Goal: Information Seeking & Learning: Learn about a topic

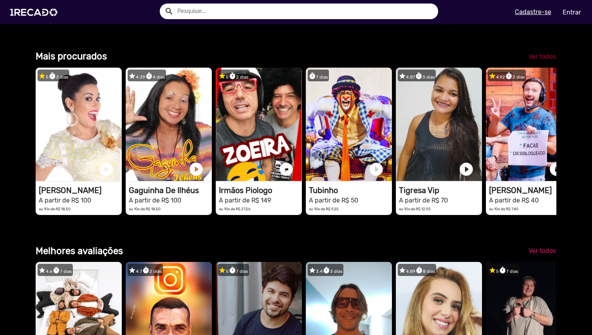
click at [541, 60] on span "Ver todos" at bounding box center [541, 56] width 27 height 7
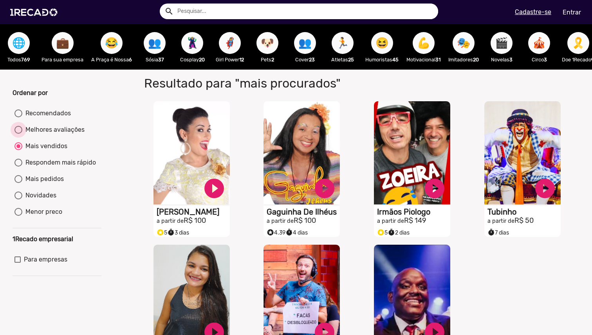
click at [46, 132] on div "Melhores avaliações" at bounding box center [53, 129] width 62 height 9
click at [18, 134] on input "Melhores avaliações" at bounding box center [18, 134] width 0 height 0
radio input "true"
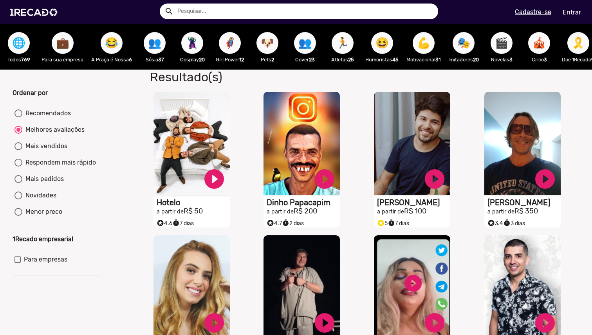
click at [26, 117] on div "Recomendados" at bounding box center [46, 113] width 49 height 9
click at [18, 117] on input "Recomendados" at bounding box center [18, 117] width 0 height 0
radio input "true"
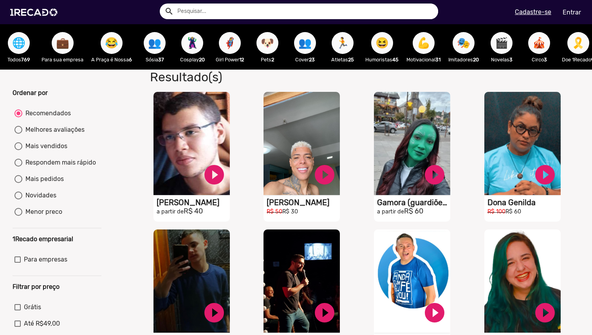
click at [22, 50] on span "🌐" at bounding box center [18, 43] width 13 height 22
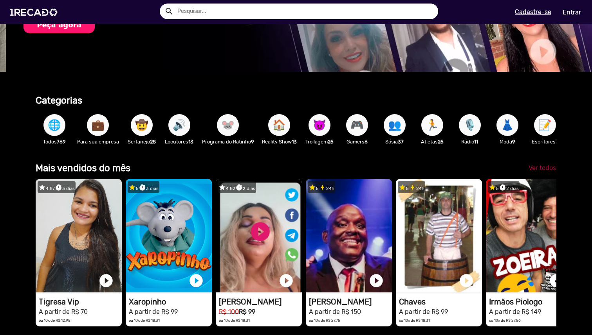
click at [539, 172] on span "Ver todos" at bounding box center [541, 167] width 27 height 7
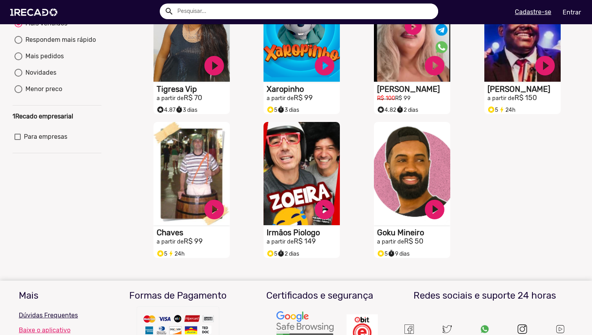
click at [33, 94] on div "Menor preco" at bounding box center [42, 89] width 40 height 9
click at [18, 93] on input "Menor preco" at bounding box center [18, 93] width 0 height 0
radio input "true"
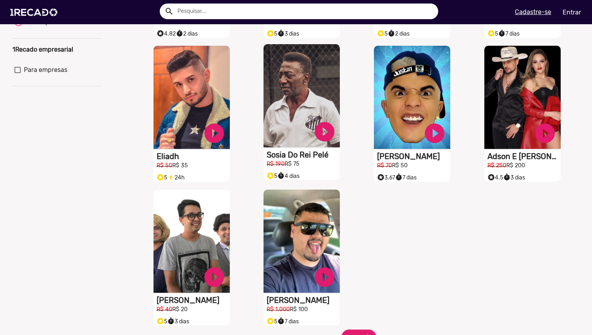
click at [297, 160] on h1 "Sosia Do Rei Pelé" at bounding box center [302, 154] width 73 height 9
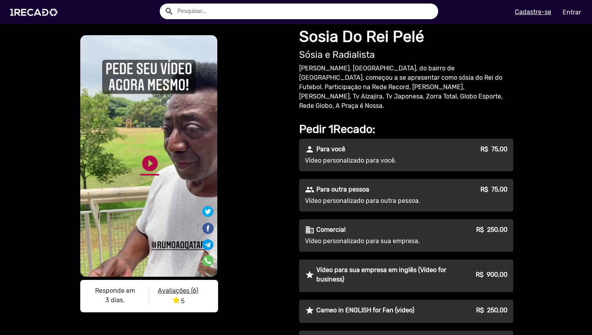
click at [148, 162] on link "play_circle_filled" at bounding box center [149, 163] width 19 height 19
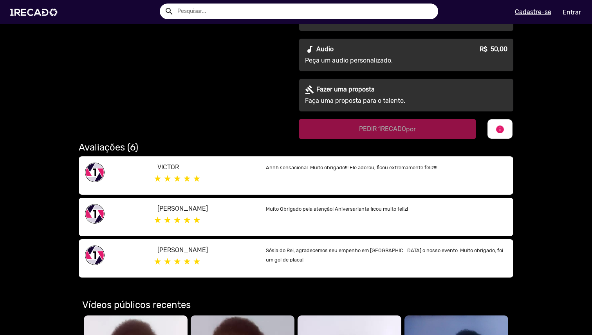
scroll to position [329, 0]
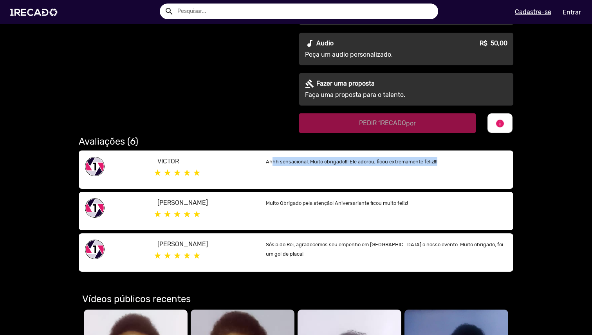
drag, startPoint x: 298, startPoint y: 152, endPoint x: 454, endPoint y: 158, distance: 156.2
click at [458, 157] on p "Ahhh sensacional. Muito obrigado!!! Ele adorou, ficou extremamente feliz!!!" at bounding box center [386, 161] width 241 height 9
click at [454, 159] on div "Ahhh sensacional. Muito obrigado!!! Ele adorou, ficou extremamente feliz!!!" at bounding box center [386, 170] width 253 height 26
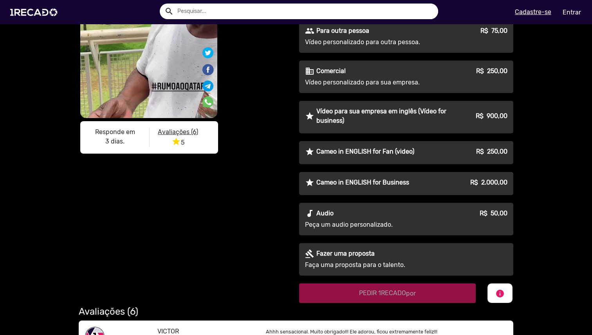
scroll to position [0, 0]
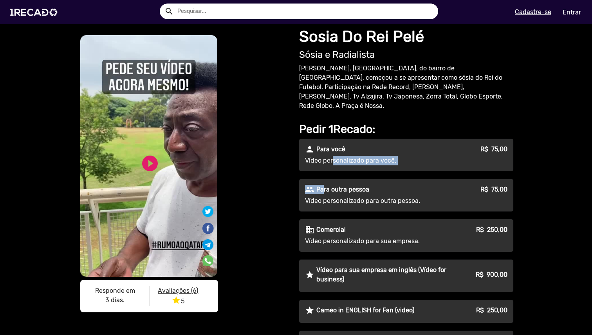
drag, startPoint x: 325, startPoint y: 152, endPoint x: 395, endPoint y: 187, distance: 78.2
click at [395, 173] on div "person Para você R$ 75,00 Vídeo personalizado para você. people Para outra pess…" at bounding box center [406, 287] width 214 height 296
click at [18, 167] on div "S1RECADO vídeos dedicados para fãs e empresas S1RECADO vídeos dedicados para fã…" at bounding box center [296, 314] width 592 height 580
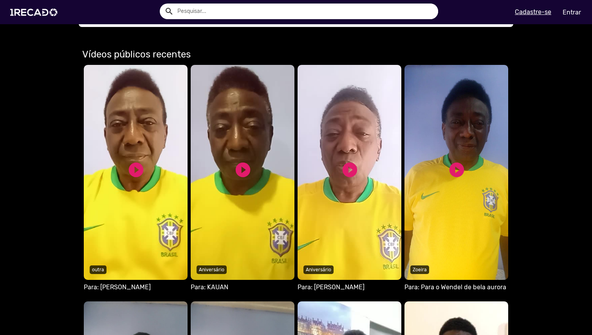
scroll to position [570, 0]
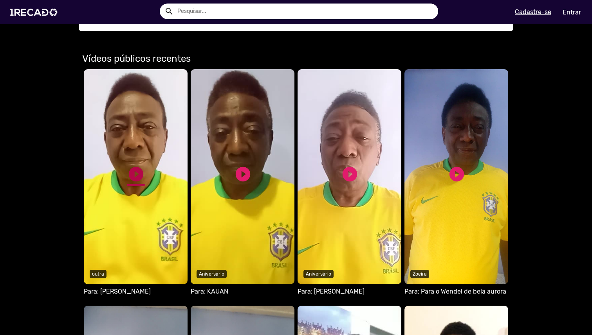
click at [131, 173] on link "play_circle_filled" at bounding box center [136, 174] width 18 height 18
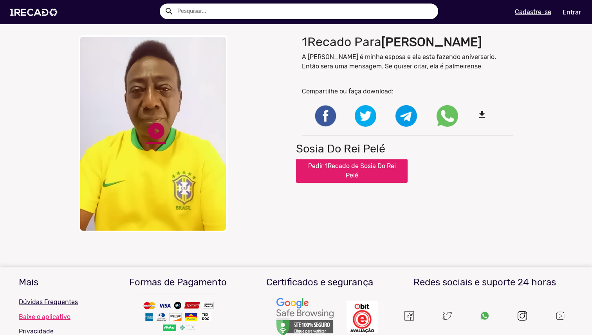
click at [156, 128] on link "play_circle_filled" at bounding box center [156, 131] width 20 height 20
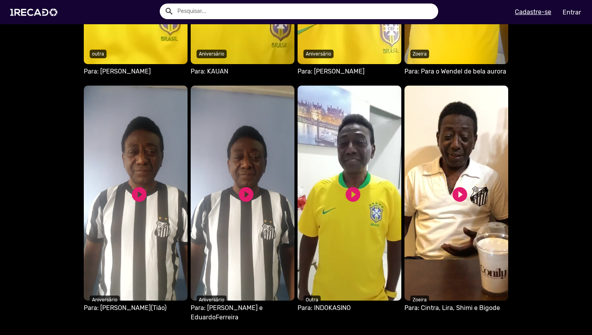
scroll to position [640, 0]
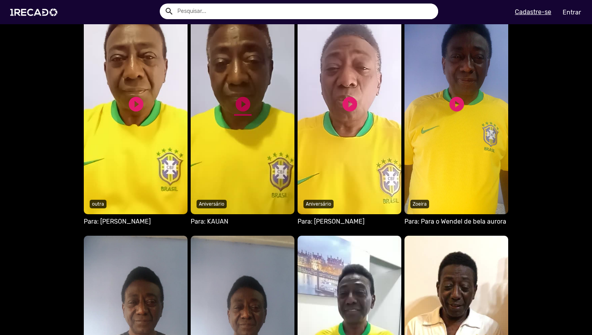
click at [237, 97] on link "play_circle_filled" at bounding box center [243, 104] width 18 height 18
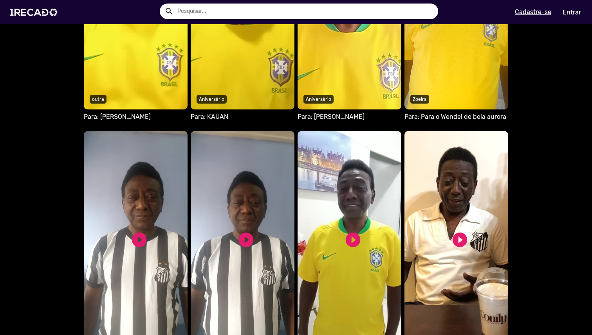
scroll to position [751, 0]
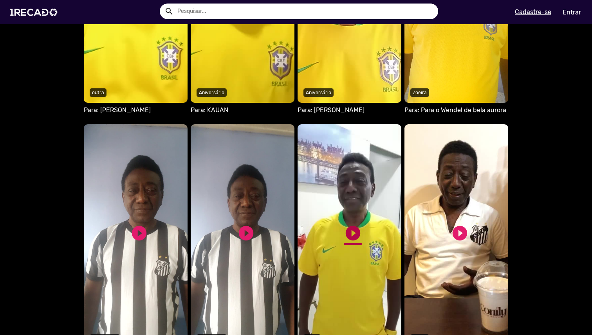
click at [351, 225] on link "play_circle_filled" at bounding box center [353, 234] width 18 height 18
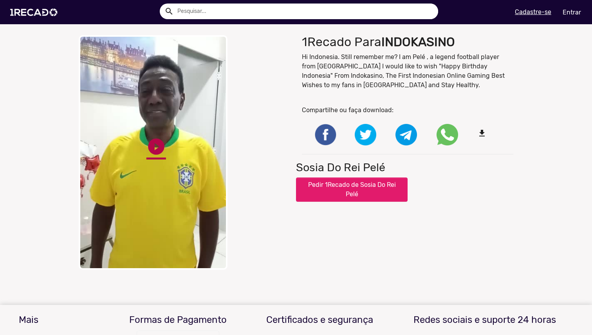
click at [149, 144] on link "play_circle_filled" at bounding box center [156, 147] width 20 height 20
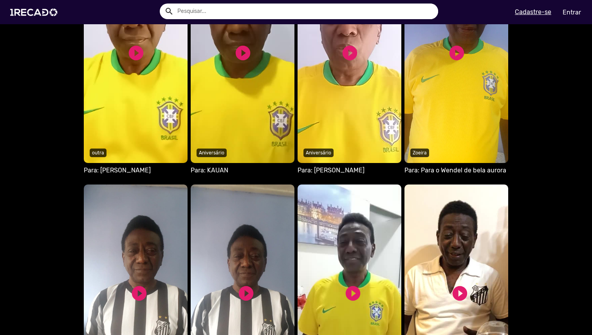
scroll to position [913, 0]
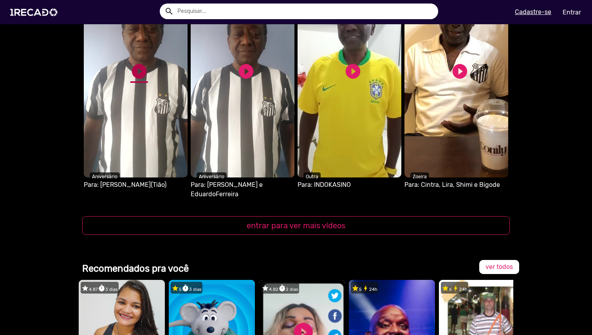
click at [138, 63] on link "play_circle_filled" at bounding box center [139, 72] width 18 height 18
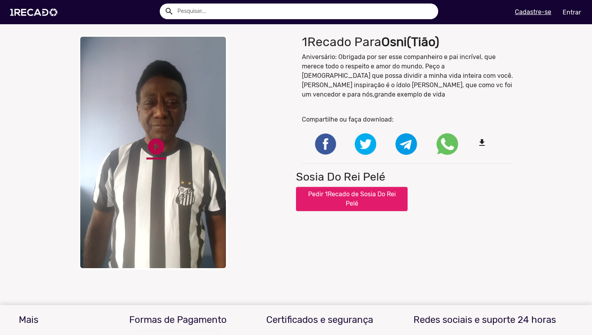
click at [156, 147] on link "play_circle_filled" at bounding box center [156, 147] width 20 height 20
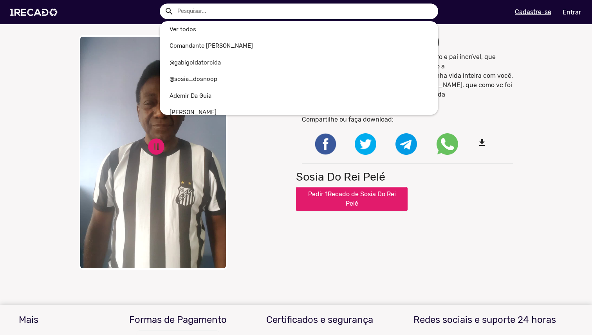
click at [200, 11] on input "text" at bounding box center [304, 12] width 266 height 16
type input "sósia"
click at [162, 4] on button "search" at bounding box center [169, 11] width 14 height 14
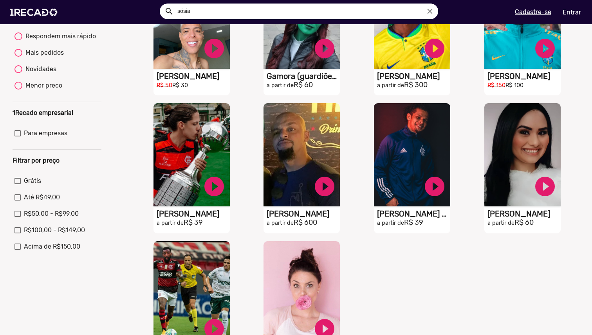
scroll to position [15, 0]
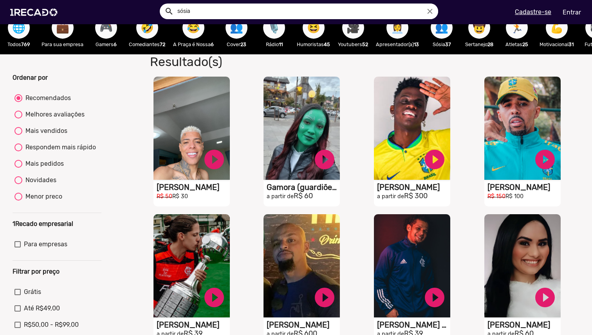
click at [40, 119] on div "Melhores avaliações" at bounding box center [53, 114] width 62 height 9
click at [18, 119] on input "Melhores avaliações" at bounding box center [18, 119] width 0 height 0
radio input "true"
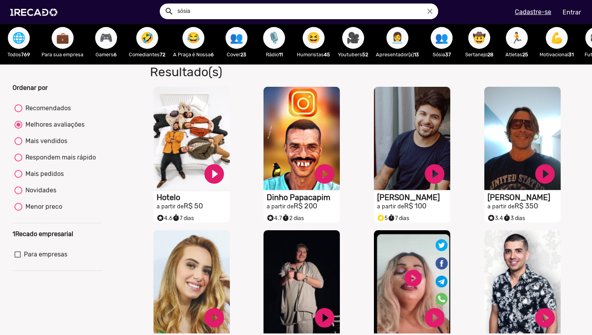
scroll to position [0, 0]
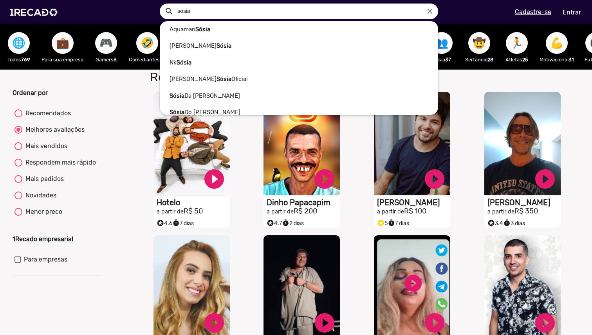
click at [212, 9] on input "sósia" at bounding box center [304, 12] width 266 height 16
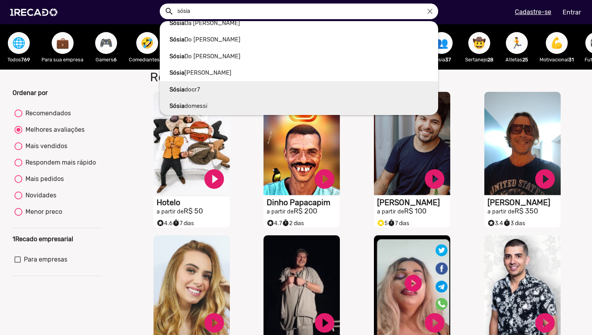
scroll to position [89, 0]
click at [227, 90] on link "Sósia domessi" at bounding box center [299, 90] width 278 height 17
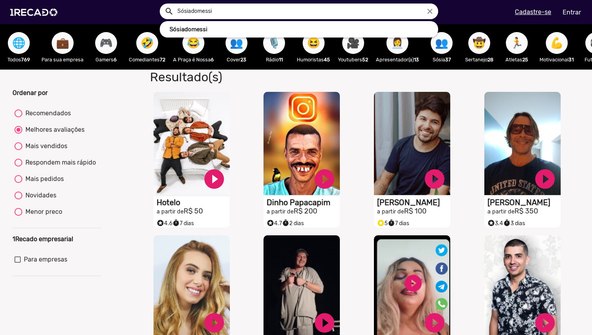
click at [226, 13] on input "Sósiadomessi" at bounding box center [304, 12] width 266 height 16
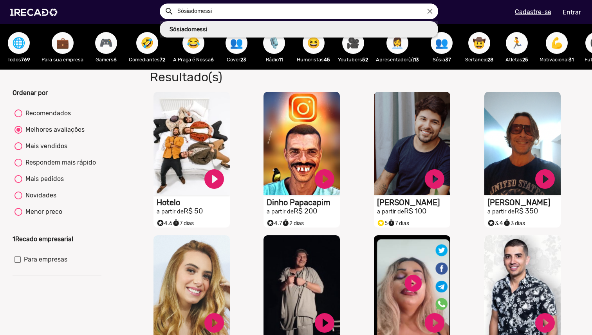
click at [207, 27] on b "Sósiadomessi" at bounding box center [188, 29] width 38 height 7
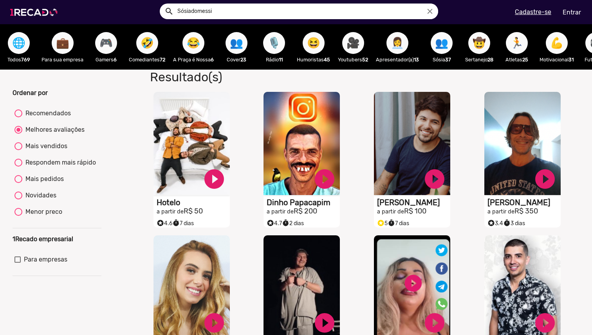
click at [32, 9] on img at bounding box center [35, 12] width 59 height 33
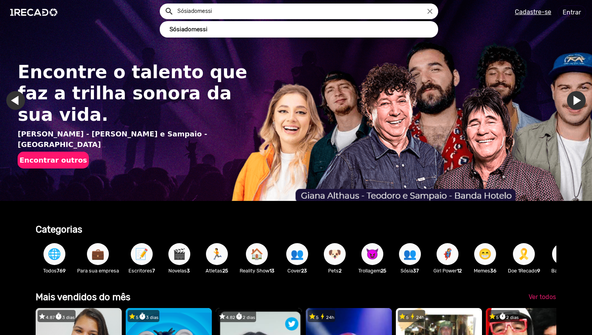
click at [227, 10] on input "Sósiadomessi" at bounding box center [304, 12] width 266 height 16
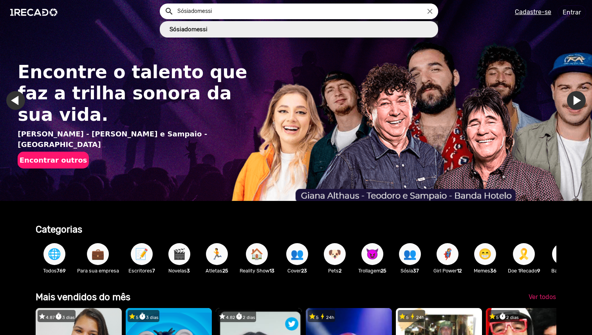
click at [225, 29] on link "Sósiadomessi" at bounding box center [299, 29] width 278 height 17
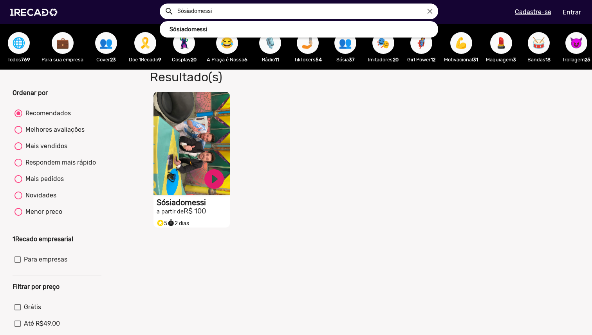
click at [237, 11] on input "Sósiadomessi" at bounding box center [304, 12] width 266 height 16
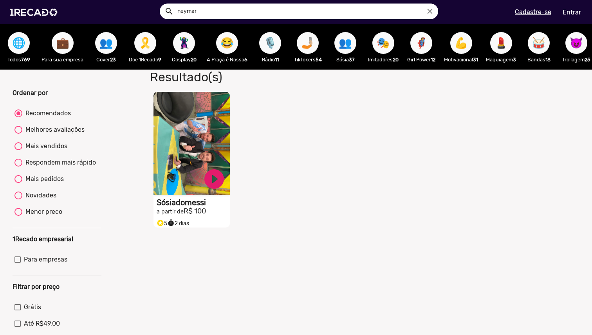
type input "neymar"
click at [162, 4] on button "search" at bounding box center [169, 11] width 14 height 14
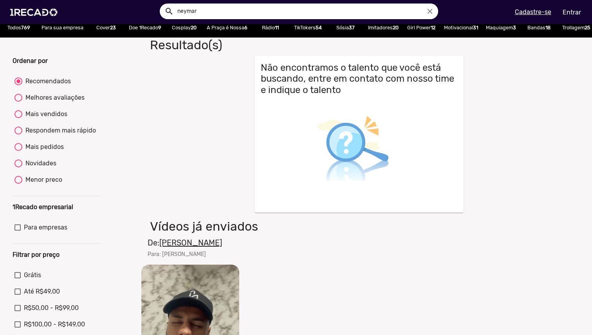
scroll to position [146, 0]
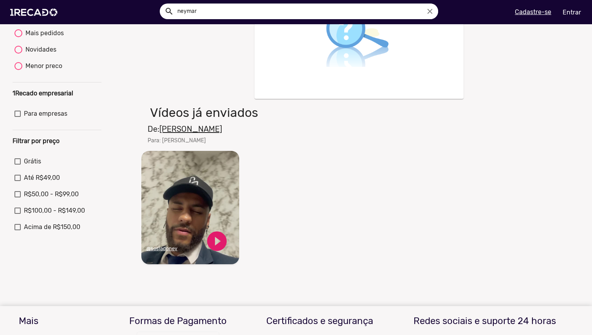
click at [163, 252] on u "@sosiadoney" at bounding box center [161, 249] width 31 height 6
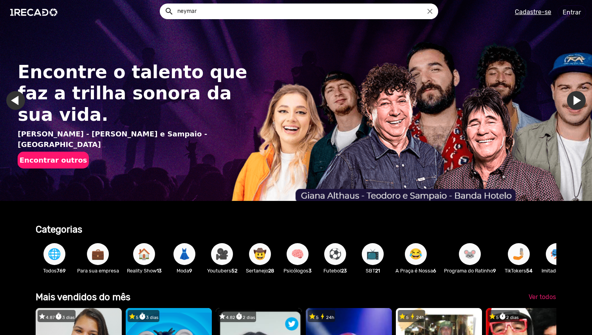
drag, startPoint x: 213, startPoint y: 6, endPoint x: 210, endPoint y: 13, distance: 7.7
click at [213, 7] on input "neymar" at bounding box center [304, 12] width 266 height 16
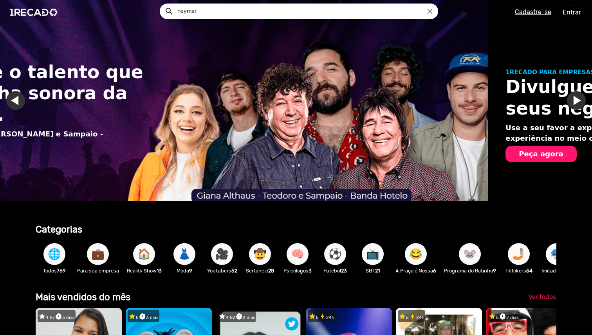
scroll to position [0, 308]
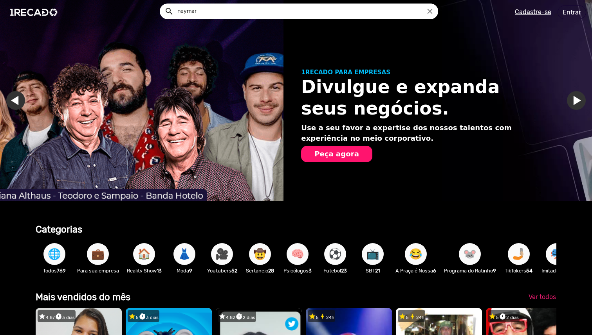
click at [162, 4] on button "search" at bounding box center [169, 11] width 14 height 14
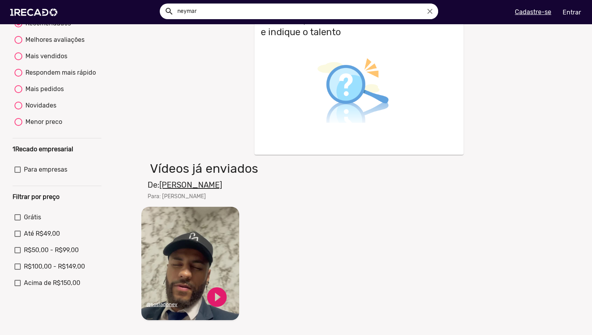
scroll to position [93, 0]
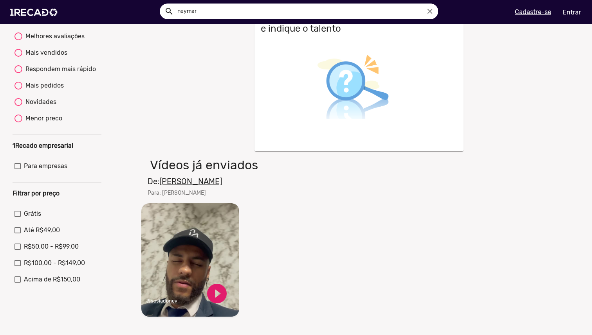
click at [185, 185] on u "[PERSON_NAME]" at bounding box center [190, 181] width 63 height 9
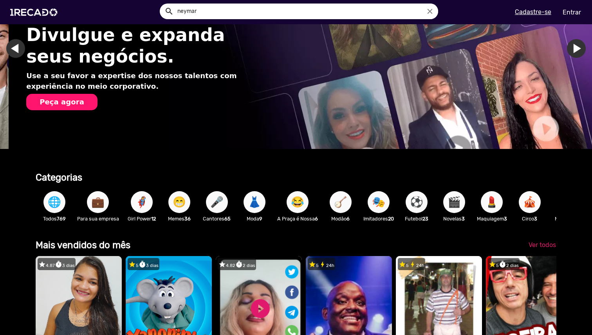
scroll to position [0, 586]
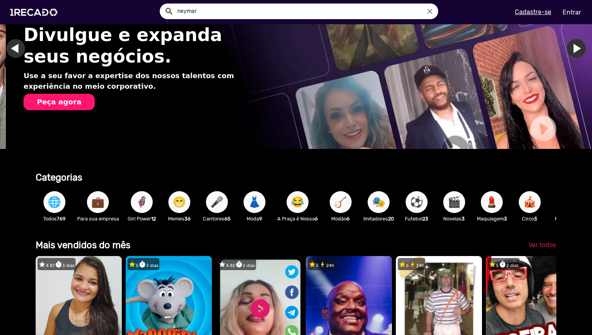
click at [180, 202] on span "😁" at bounding box center [179, 202] width 13 height 22
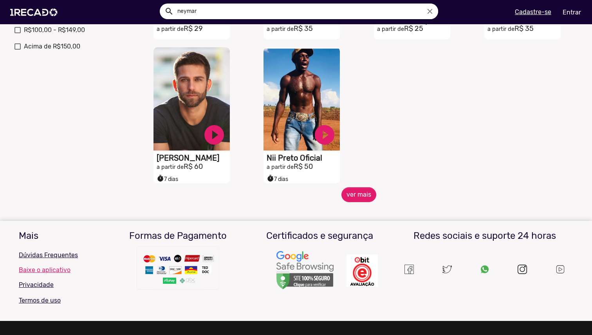
scroll to position [349, 0]
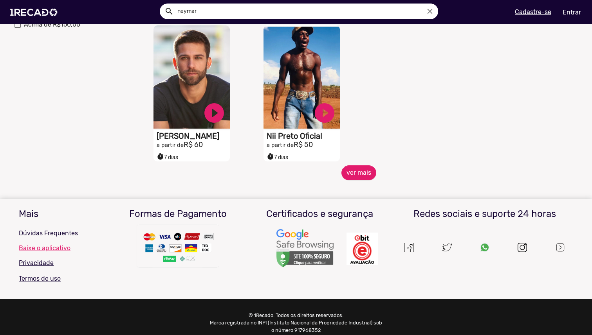
drag, startPoint x: 360, startPoint y: 186, endPoint x: 360, endPoint y: 182, distance: 3.9
click at [360, 186] on mat-sidenav-content "🌐 Todos 769 💼 Para sua empresa 🎥 Youtubers 52 🐶 Pets 2 🤣 Comediantes 72 🎬 Novel…" at bounding box center [296, 167] width 592 height 335
click at [360, 180] on button "ver mais" at bounding box center [358, 172] width 35 height 15
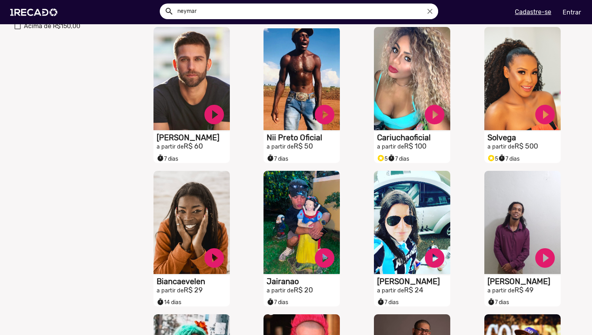
scroll to position [0, 0]
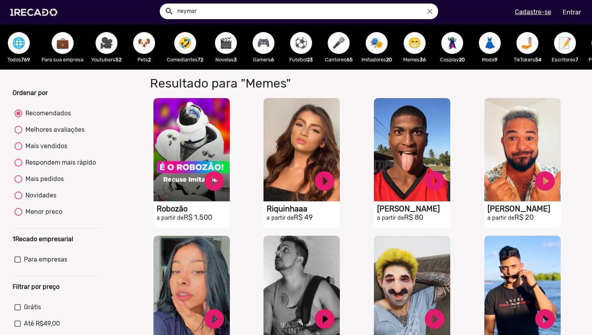
click at [309, 45] on button "⚽" at bounding box center [301, 43] width 22 height 22
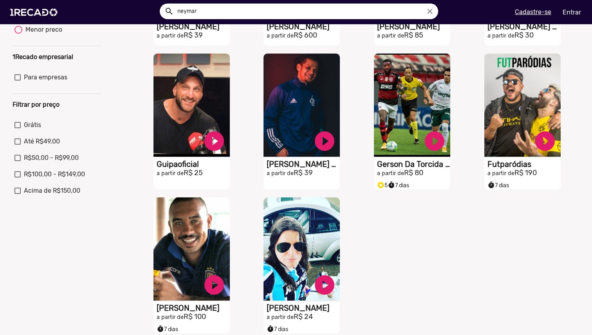
scroll to position [234, 0]
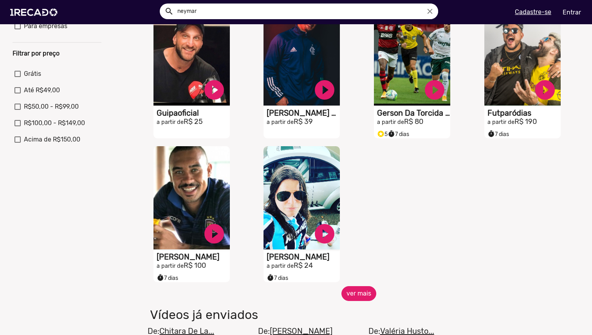
click at [347, 301] on button "ver mais" at bounding box center [358, 293] width 35 height 15
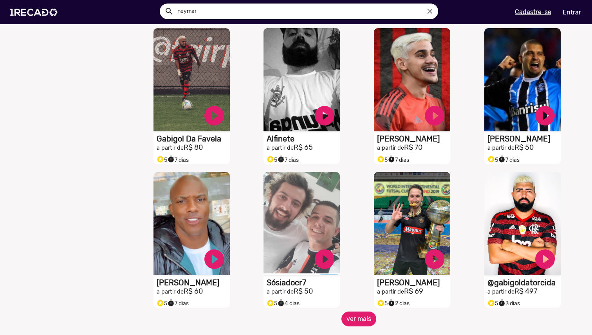
scroll to position [498, 0]
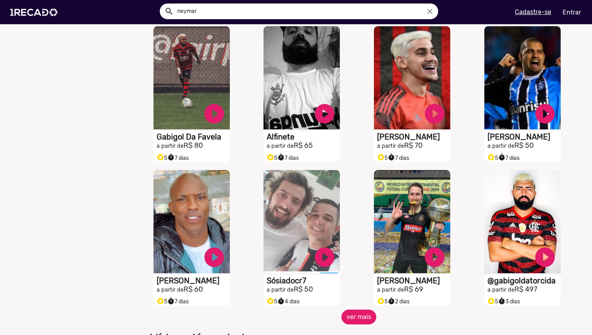
click at [350, 324] on button "ver mais" at bounding box center [358, 317] width 35 height 15
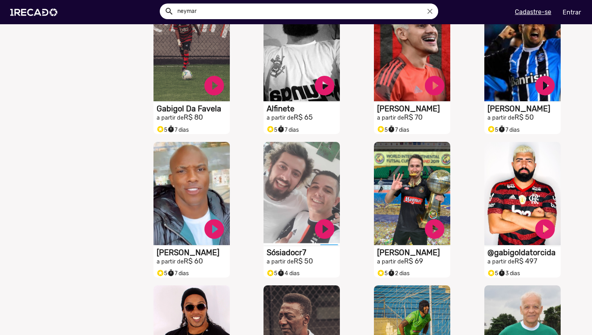
scroll to position [534, 0]
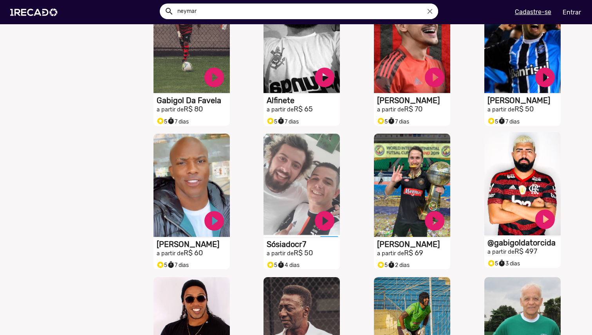
click at [517, 190] on video "S1RECADO vídeos dedicados para fãs e empresas" at bounding box center [522, 183] width 76 height 103
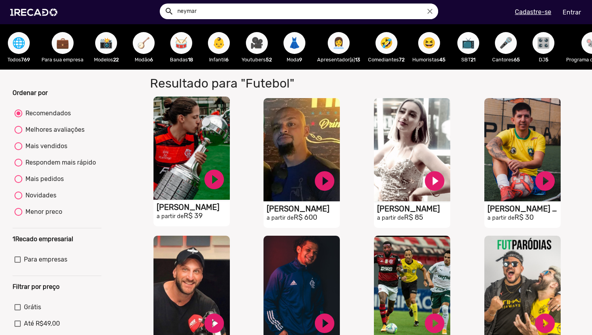
click at [207, 145] on video "S1RECADO vídeos dedicados para fãs e empresas" at bounding box center [191, 148] width 76 height 103
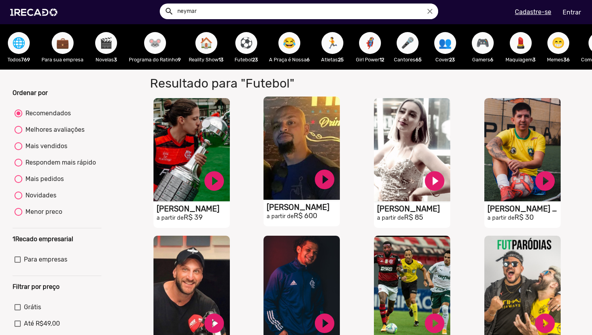
click at [290, 138] on video "S1RECADO vídeos dedicados para fãs e empresas" at bounding box center [301, 148] width 76 height 103
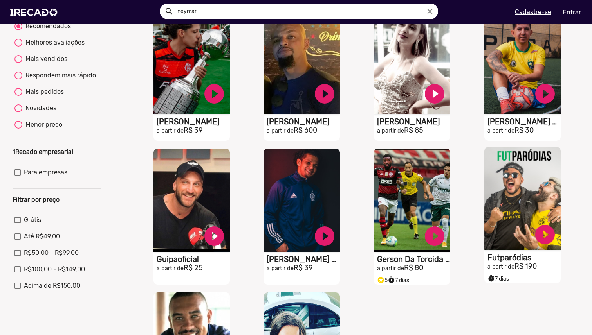
scroll to position [214, 0]
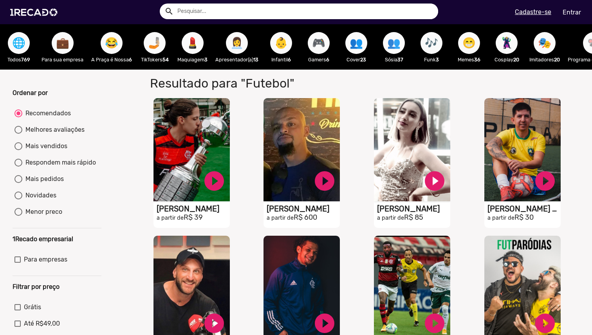
click at [395, 46] on span "👥" at bounding box center [393, 43] width 13 height 22
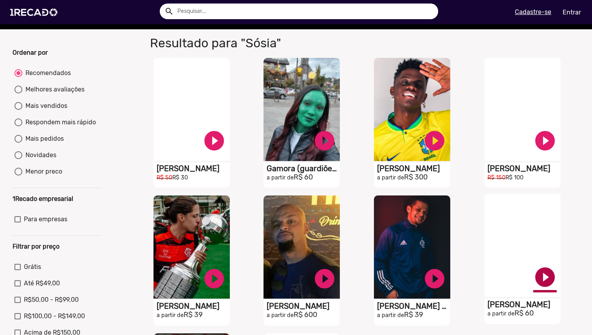
scroll to position [244, 0]
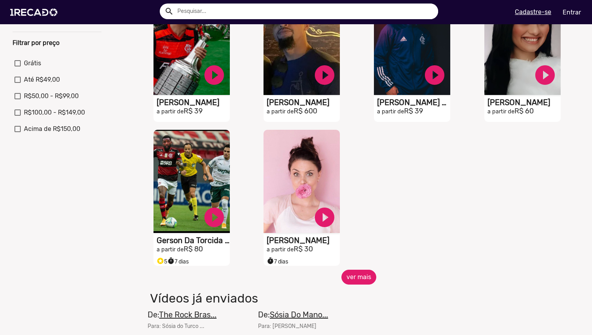
click at [362, 283] on button "ver mais" at bounding box center [358, 277] width 35 height 15
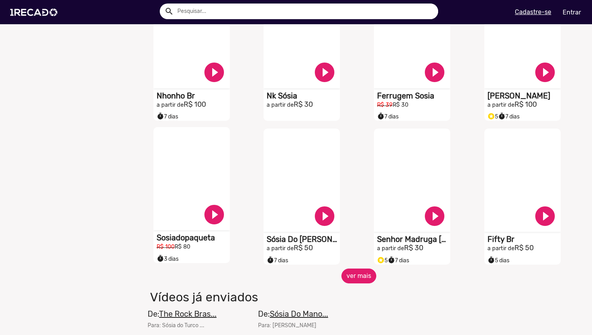
scroll to position [582, 0]
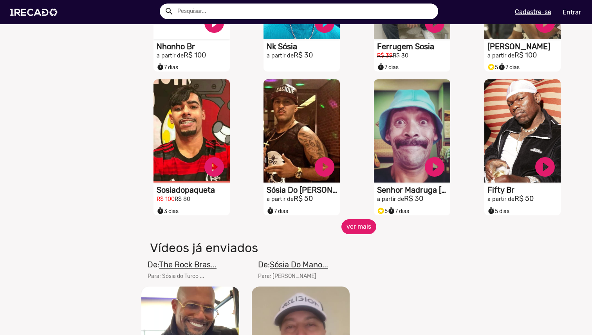
click at [360, 234] on button "ver mais" at bounding box center [358, 226] width 35 height 15
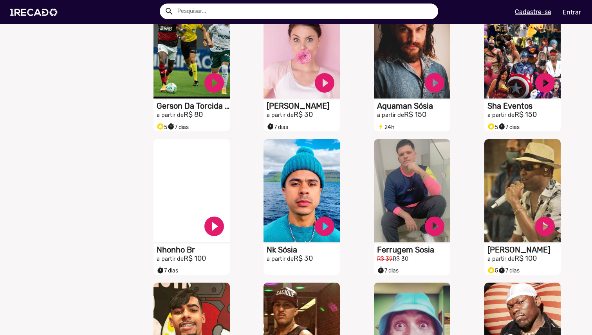
scroll to position [402, 0]
